Goal: Transaction & Acquisition: Purchase product/service

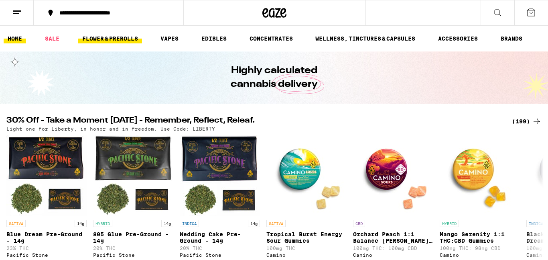
click at [98, 40] on link "FLOWER & PREROLLS" at bounding box center [110, 39] width 64 height 10
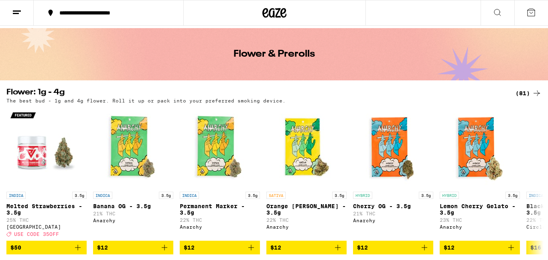
scroll to position [24, 0]
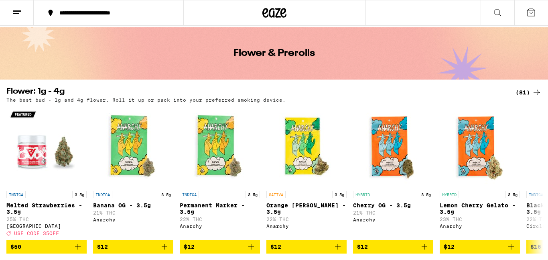
click at [98, 40] on div "Flower & Prerolls" at bounding box center [274, 53] width 548 height 52
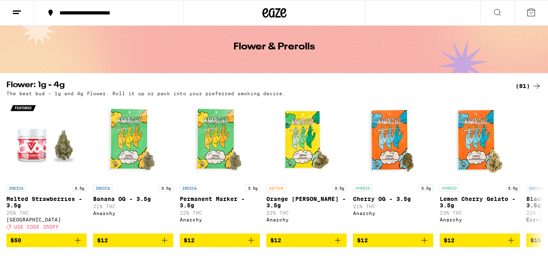
scroll to position [35, 0]
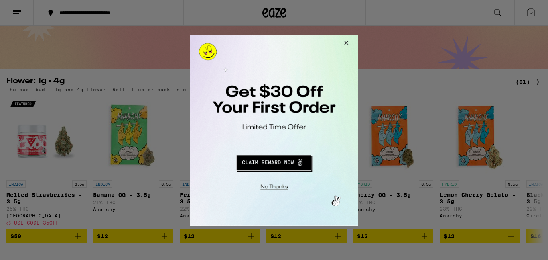
click at [275, 165] on button "Redirect to URL" at bounding box center [274, 160] width 140 height 19
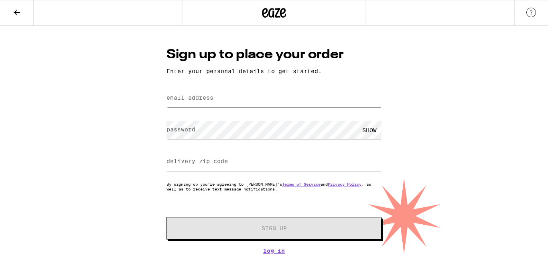
click at [275, 165] on input "delivery zip code" at bounding box center [274, 162] width 215 height 18
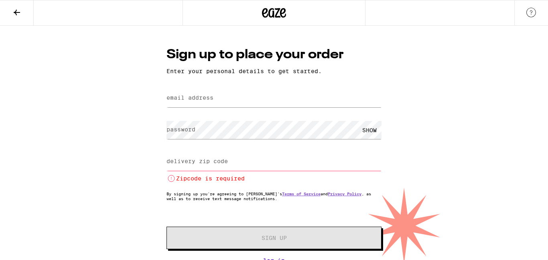
click at [14, 13] on icon at bounding box center [17, 13] width 10 height 10
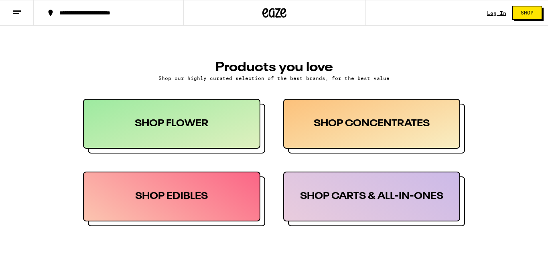
scroll to position [356, 0]
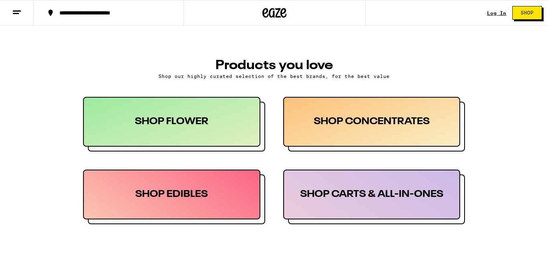
click at [213, 133] on div "SHOP FLOWER" at bounding box center [171, 122] width 177 height 50
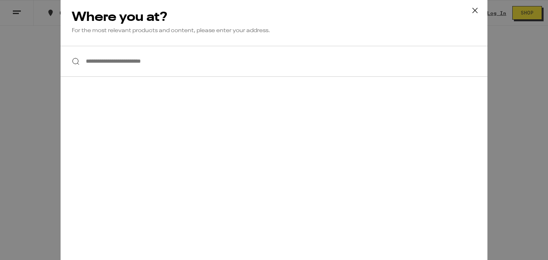
click at [134, 67] on input "**********" at bounding box center [274, 61] width 427 height 31
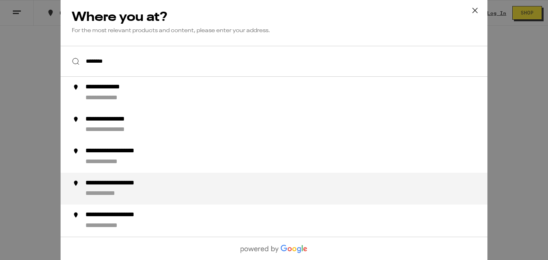
click at [116, 185] on div "**********" at bounding box center [127, 183] width 83 height 8
type input "**********"
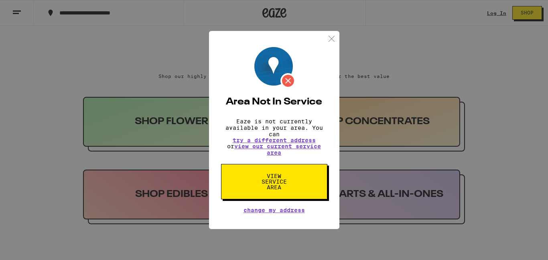
click at [268, 179] on span "View Service Area" at bounding box center [274, 181] width 41 height 17
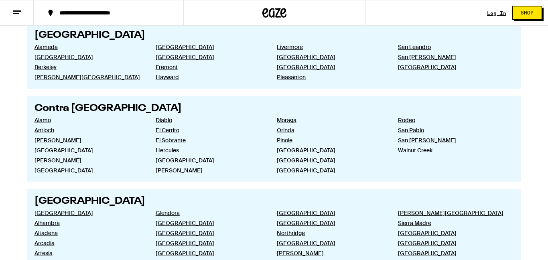
scroll to position [240, 0]
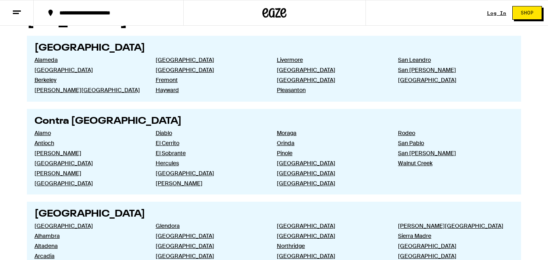
click at [268, 179] on section "Alamo Antioch [PERSON_NAME] [GEOGRAPHIC_DATA] [PERSON_NAME] [GEOGRAPHIC_DATA] D…" at bounding box center [275, 156] width 480 height 61
click at [44, 61] on link "Alameda" at bounding box center [89, 59] width 108 height 7
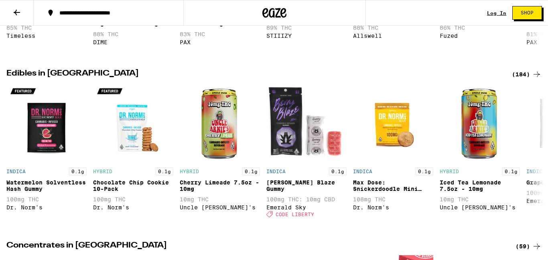
scroll to position [518, 0]
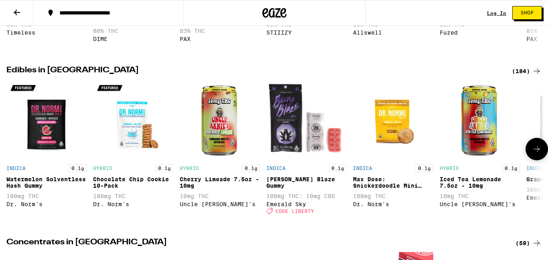
click at [536, 154] on icon at bounding box center [537, 149] width 10 height 10
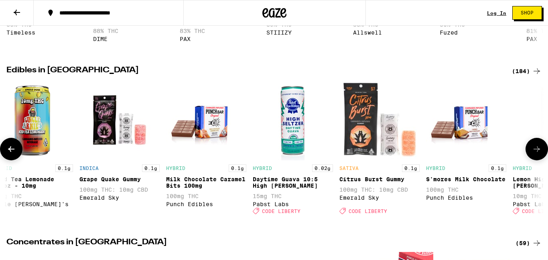
scroll to position [0, 448]
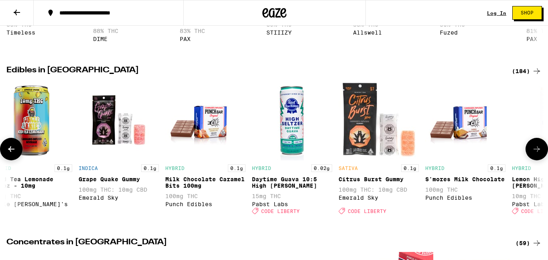
click at [536, 154] on icon at bounding box center [537, 149] width 10 height 10
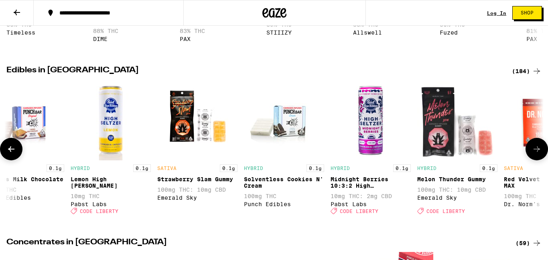
scroll to position [0, 896]
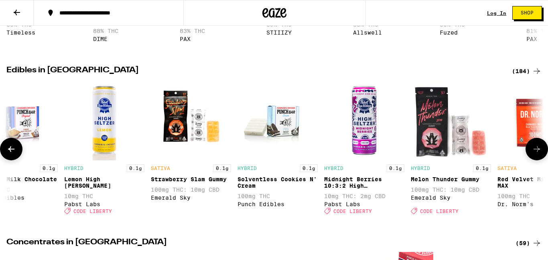
click at [536, 154] on icon at bounding box center [537, 149] width 10 height 10
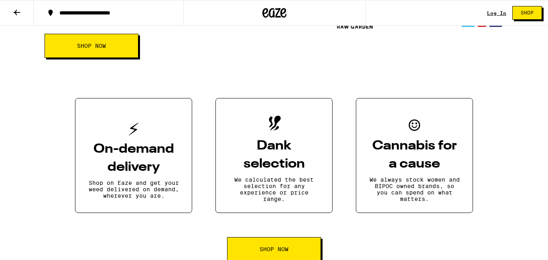
scroll to position [1185, 0]
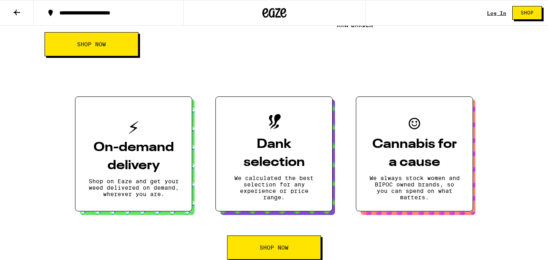
click at [405, 200] on p "We always stock women and BIPOC owned brands, so you can spend on what matters." at bounding box center [414, 188] width 91 height 26
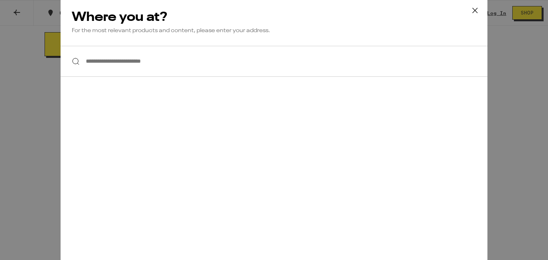
click at [475, 9] on icon at bounding box center [475, 10] width 12 height 12
